Goal: Task Accomplishment & Management: Use online tool/utility

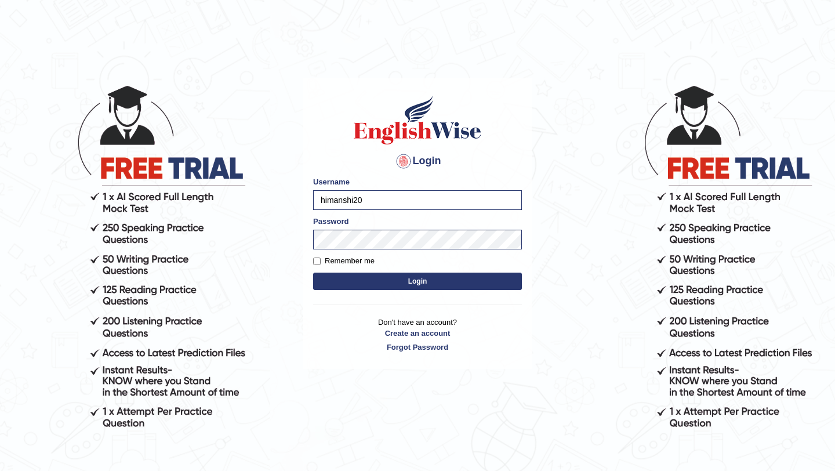
click at [393, 281] on button "Login" at bounding box center [417, 281] width 209 height 17
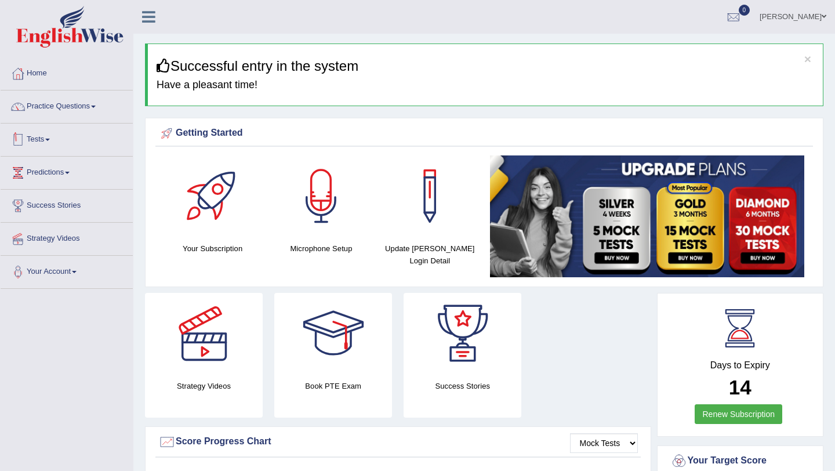
click at [42, 135] on link "Tests" at bounding box center [67, 138] width 132 height 29
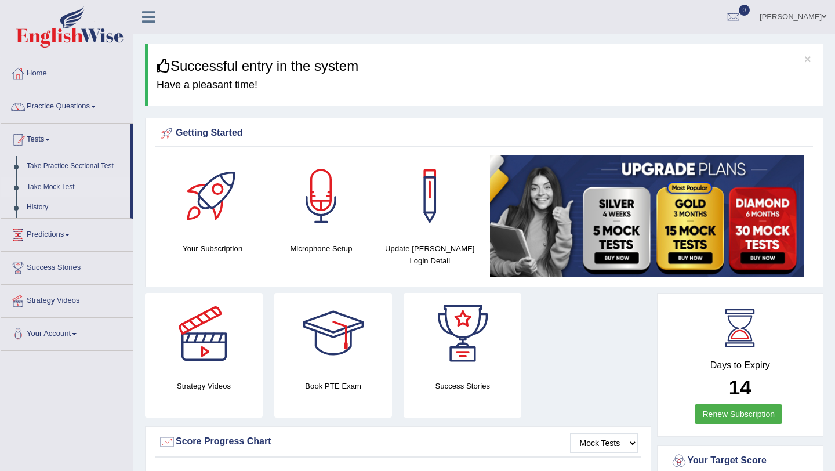
click at [41, 182] on link "Take Mock Test" at bounding box center [75, 187] width 108 height 21
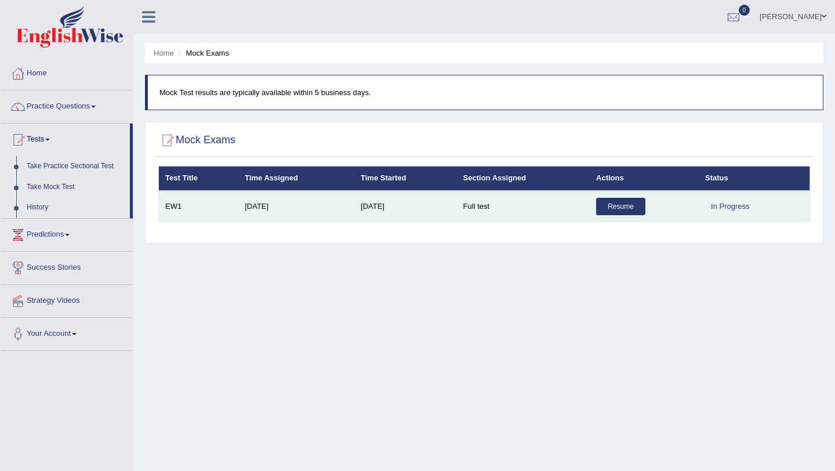
click at [618, 206] on link "Resume" at bounding box center [620, 206] width 49 height 17
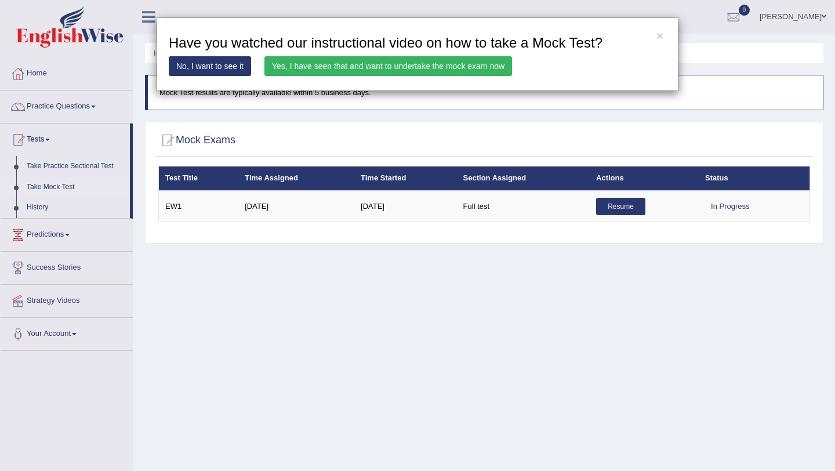
click at [464, 67] on link "Yes, I have seen that and want to undertake the mock exam now" at bounding box center [388, 66] width 248 height 20
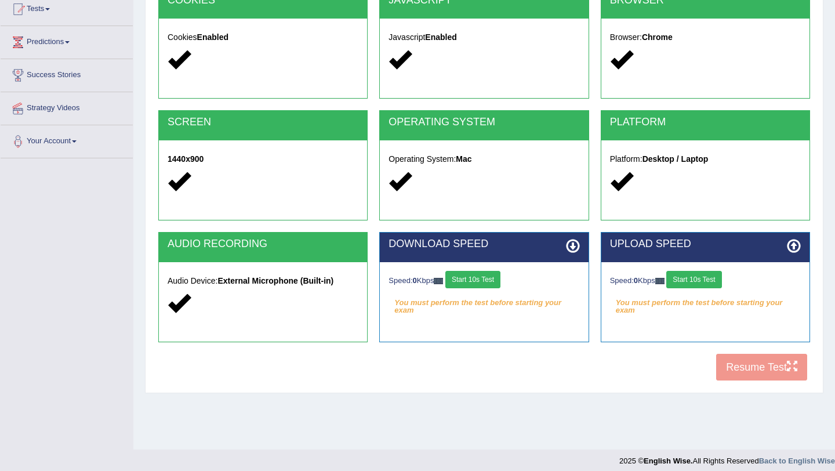
scroll to position [138, 0]
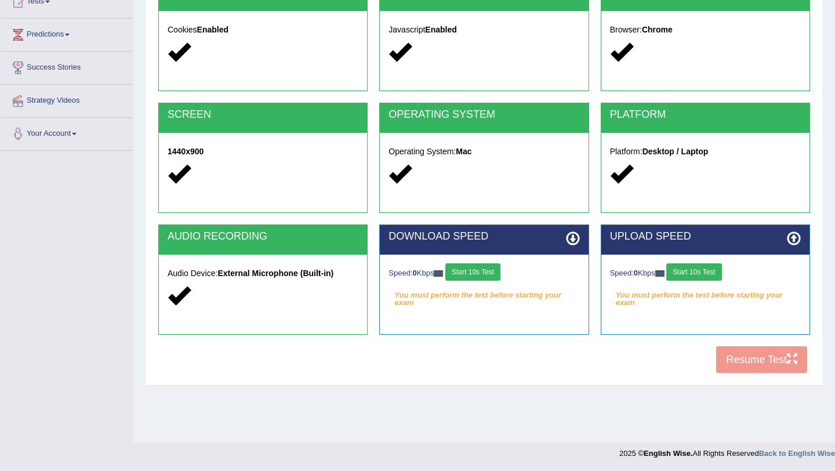
click at [480, 267] on button "Start 10s Test" at bounding box center [472, 271] width 55 height 17
click at [695, 273] on button "Start 10s Test" at bounding box center [693, 271] width 55 height 17
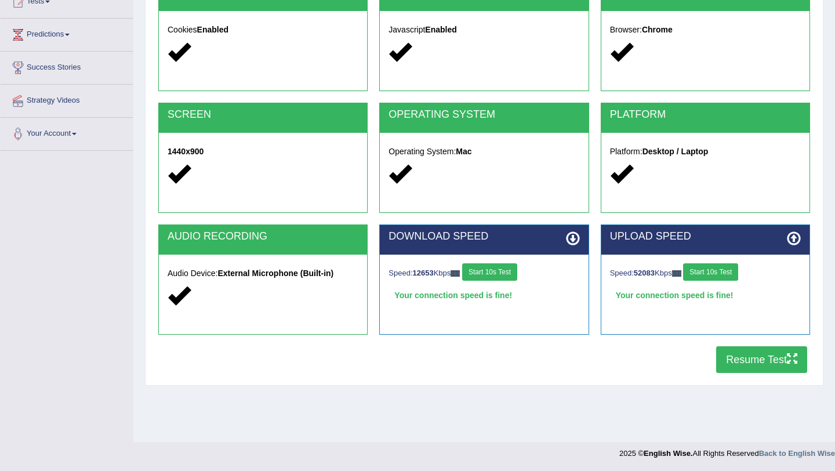
click at [759, 361] on button "Resume Test" at bounding box center [761, 359] width 91 height 27
